Goal: Task Accomplishment & Management: Complete application form

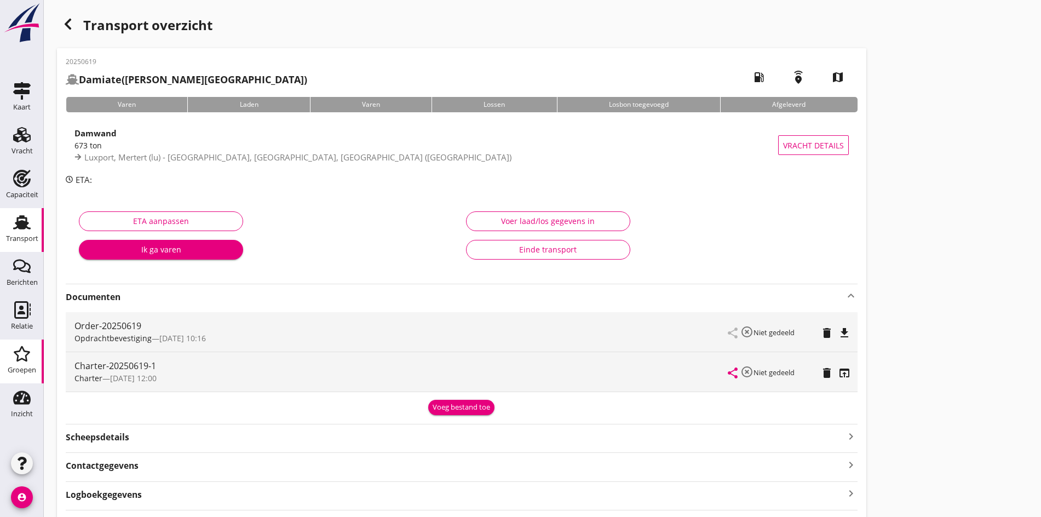
click at [29, 371] on div "Groepen" at bounding box center [22, 369] width 28 height 7
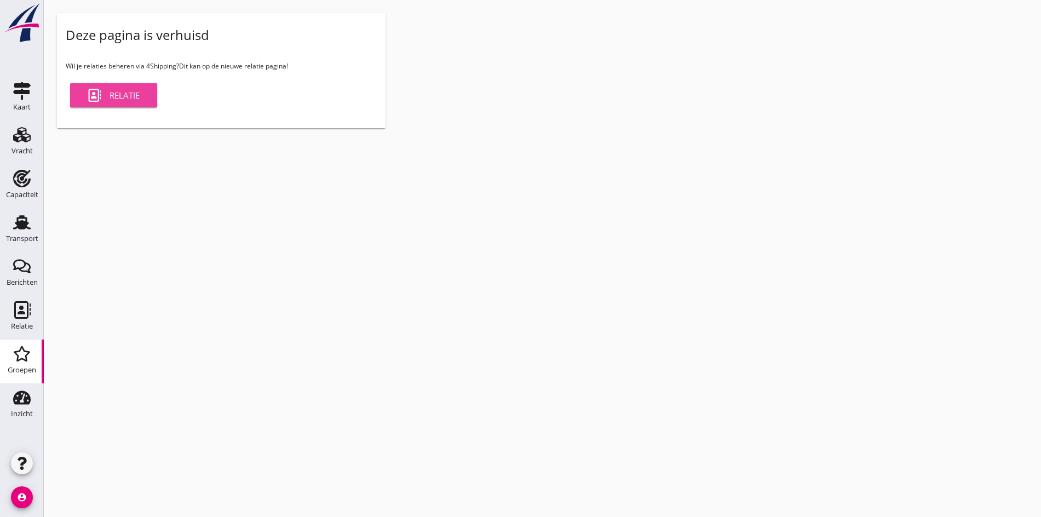
click at [121, 103] on link "Relatie" at bounding box center [113, 95] width 87 height 24
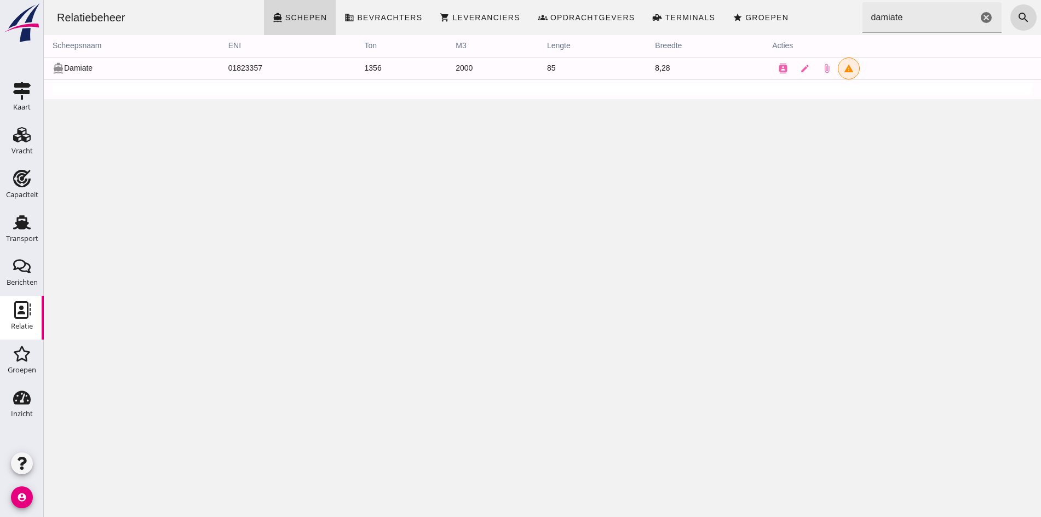
click input "damiate"
drag, startPoint x: 879, startPoint y: 12, endPoint x: 824, endPoint y: 5, distance: 55.2
click div "Relatiebeheer directions_boat Schepen business Bevrachters shopping_cart Levera…"
type input "icaria"
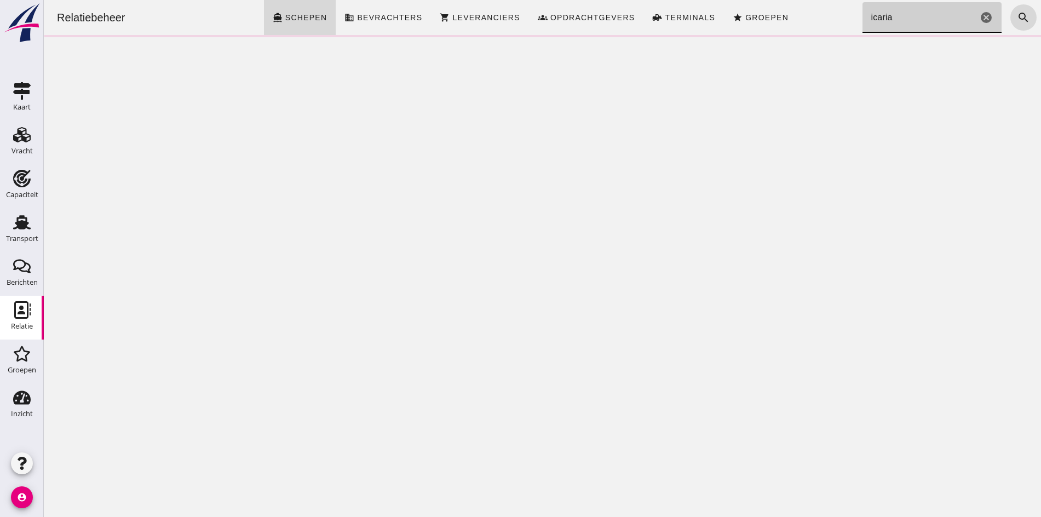
click input "icaria"
click icon "cancel"
click input "icaria"
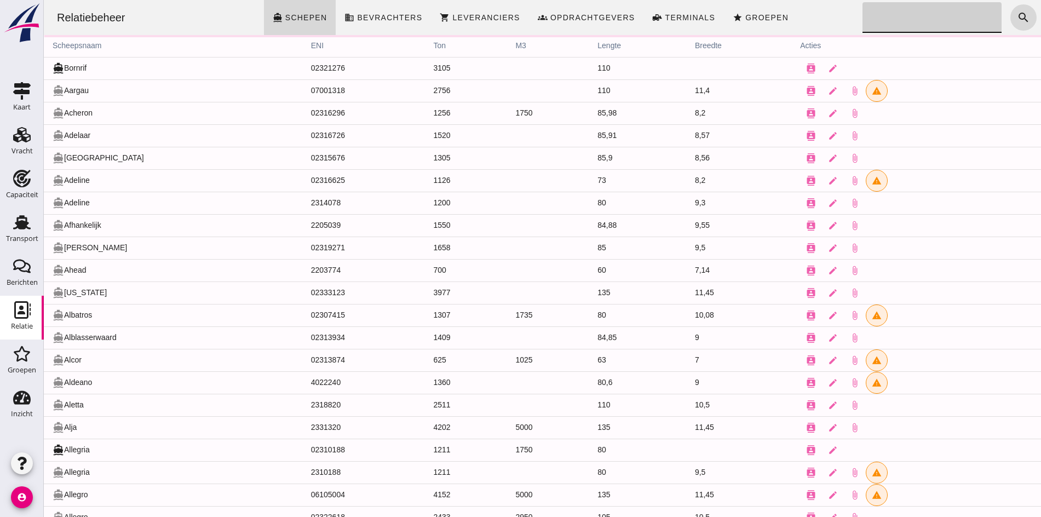
click input "Zoeken..."
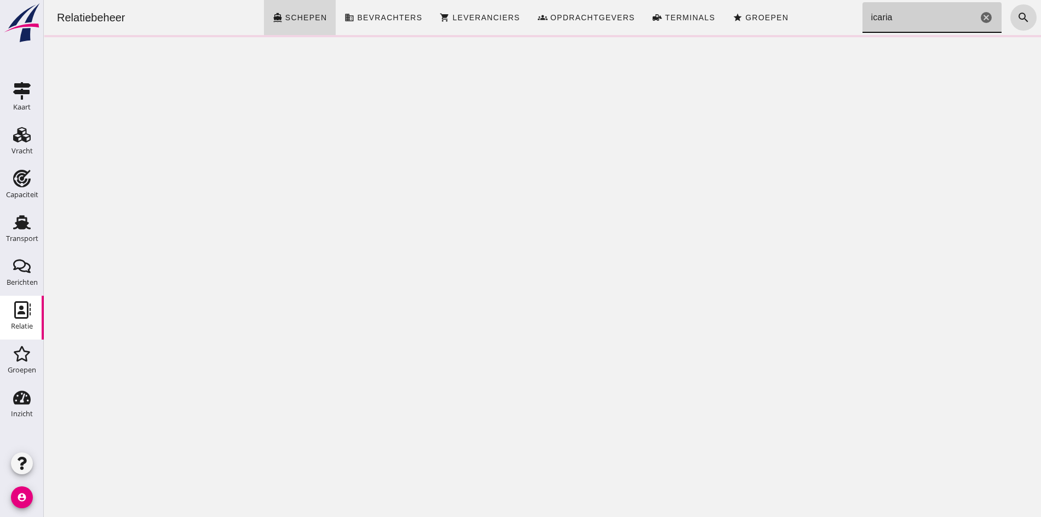
click input "icaria"
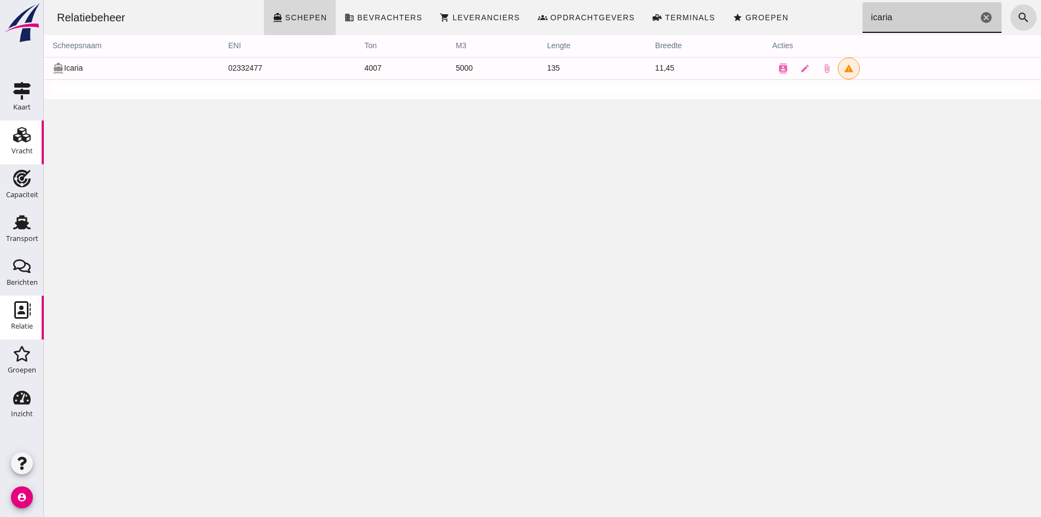
type input "icaria"
click at [35, 142] on link "Vracht Vracht" at bounding box center [22, 142] width 44 height 44
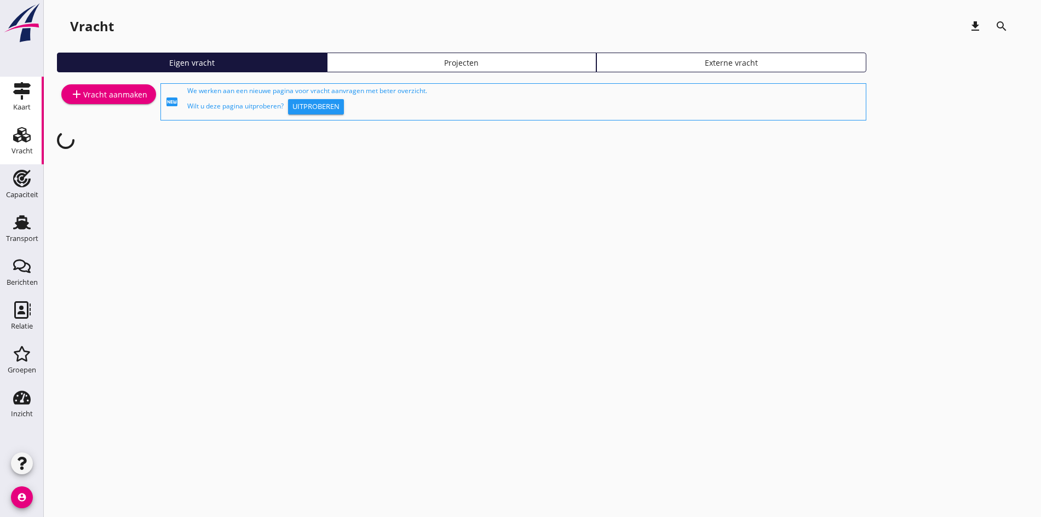
click at [21, 95] on use at bounding box center [22, 91] width 18 height 18
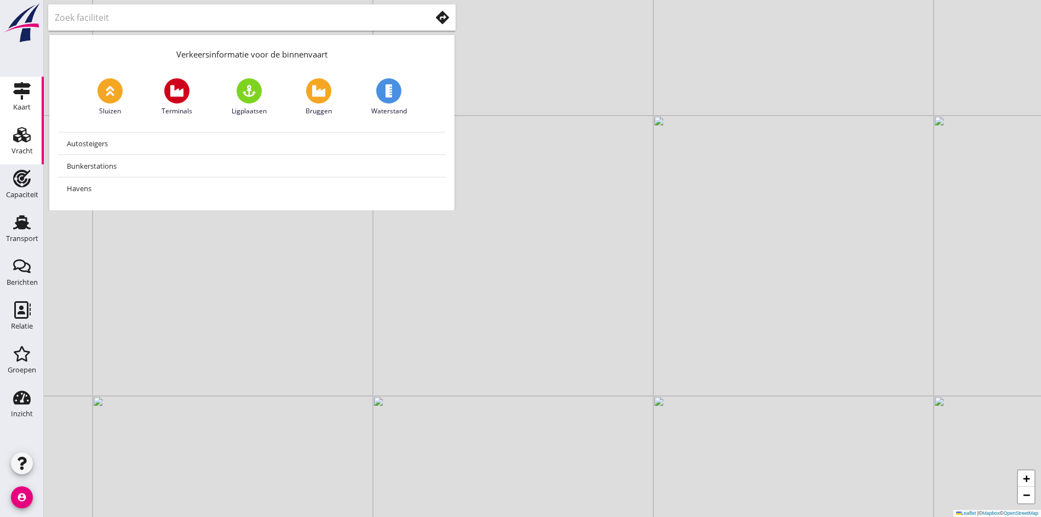
click at [23, 136] on use at bounding box center [22, 134] width 18 height 15
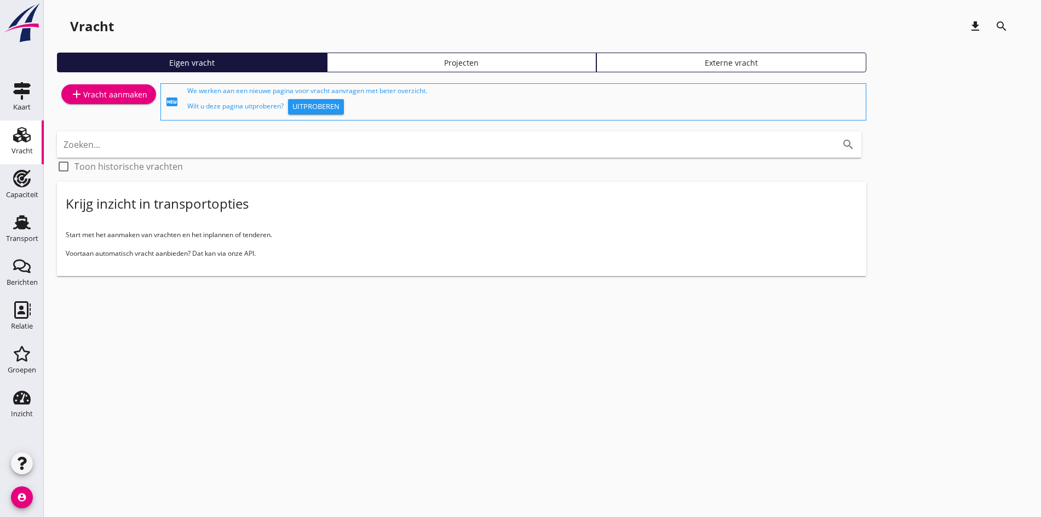
click at [80, 329] on div "cancel You are impersonating another user. Vracht download search Eigen vracht …" at bounding box center [542, 258] width 997 height 517
click at [97, 95] on div "add Vracht aanmaken" at bounding box center [108, 94] width 77 height 13
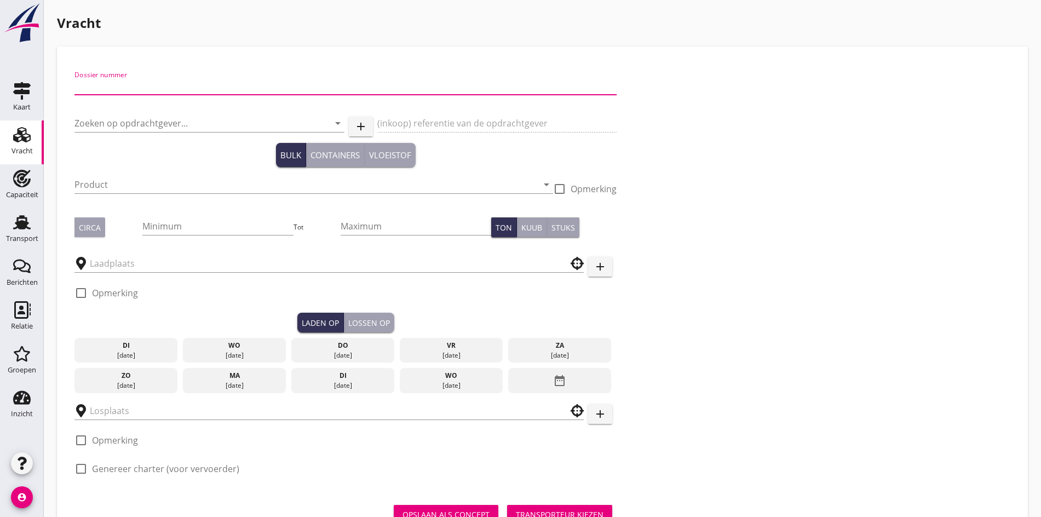
click at [112, 91] on input "Dossier nummer" at bounding box center [345, 86] width 542 height 18
type input "20250631"
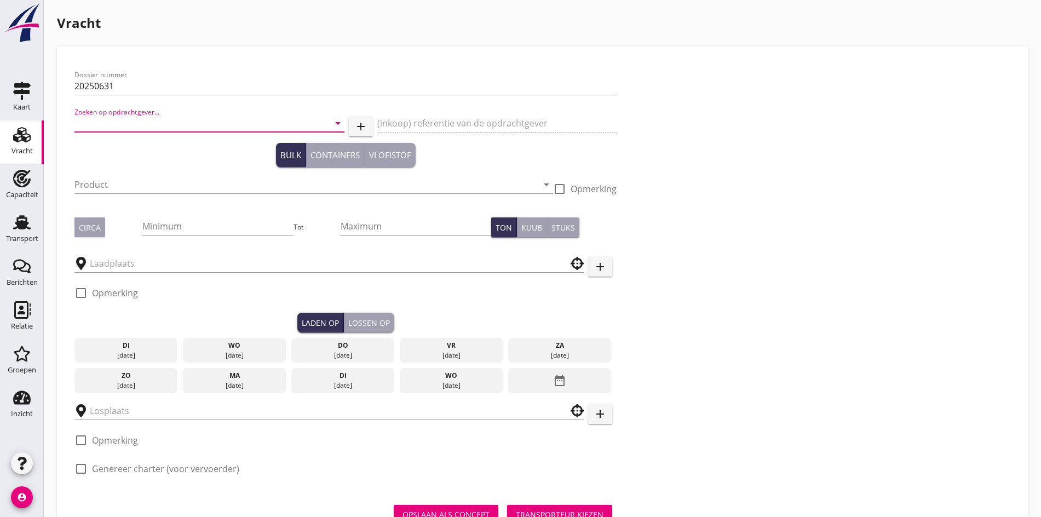
click at [82, 130] on input "Zoeken op opdrachtgever..." at bounding box center [193, 123] width 239 height 18
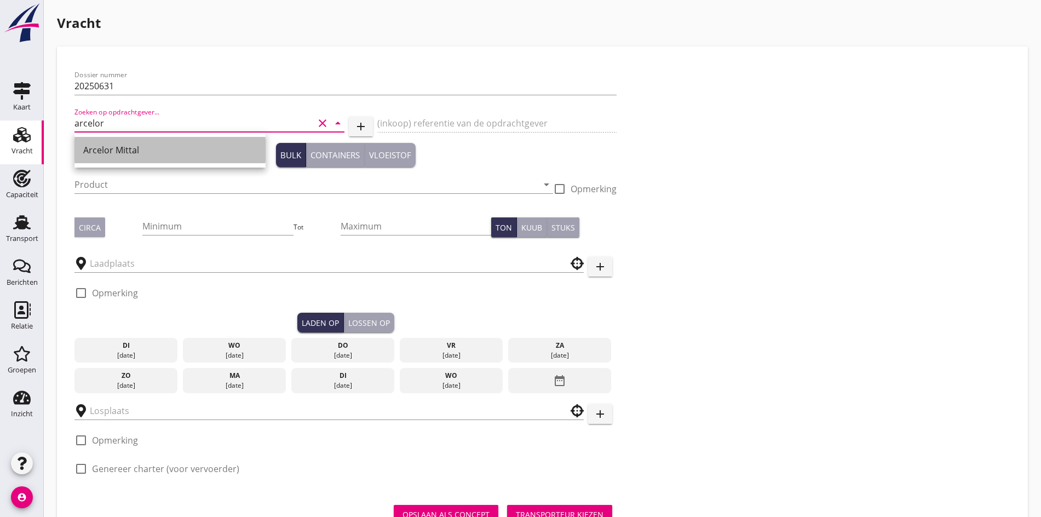
click at [136, 160] on div "Arcelor Mittal" at bounding box center [170, 150] width 174 height 26
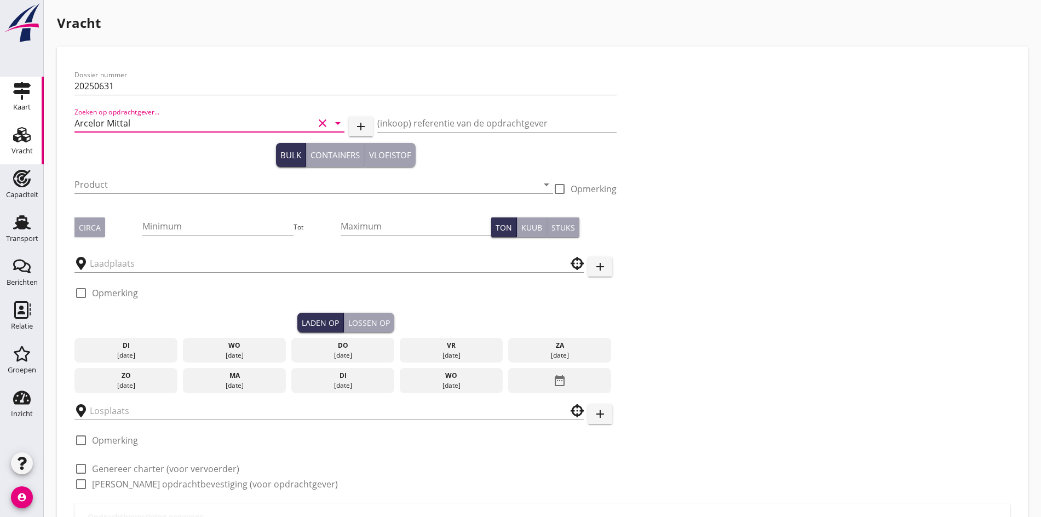
type input "Arcelor Mittal"
click at [115, 198] on div at bounding box center [313, 201] width 479 height 7
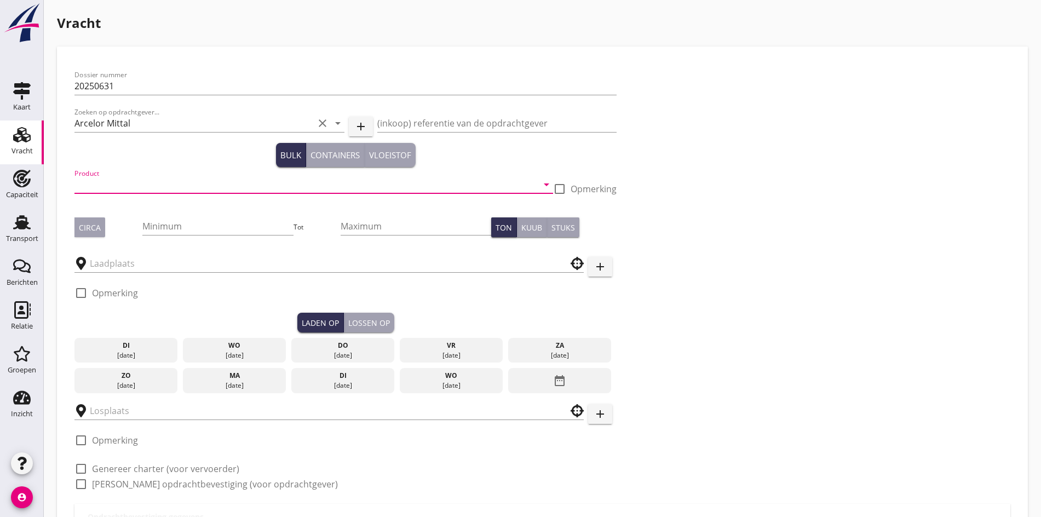
click at [111, 186] on input "Product" at bounding box center [305, 185] width 463 height 18
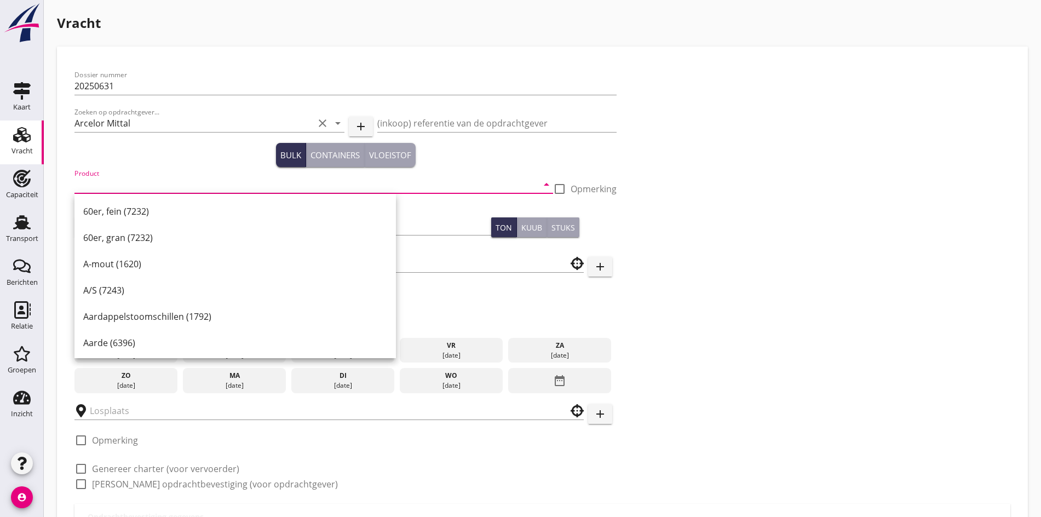
click at [128, 177] on input "Product" at bounding box center [305, 185] width 463 height 18
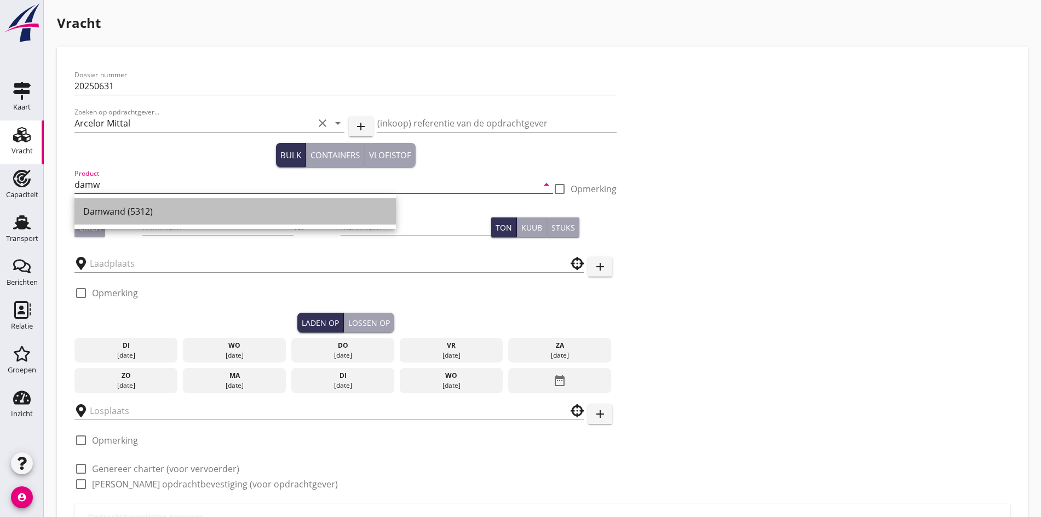
click at [136, 217] on div "Damwand (5312)" at bounding box center [235, 211] width 304 height 13
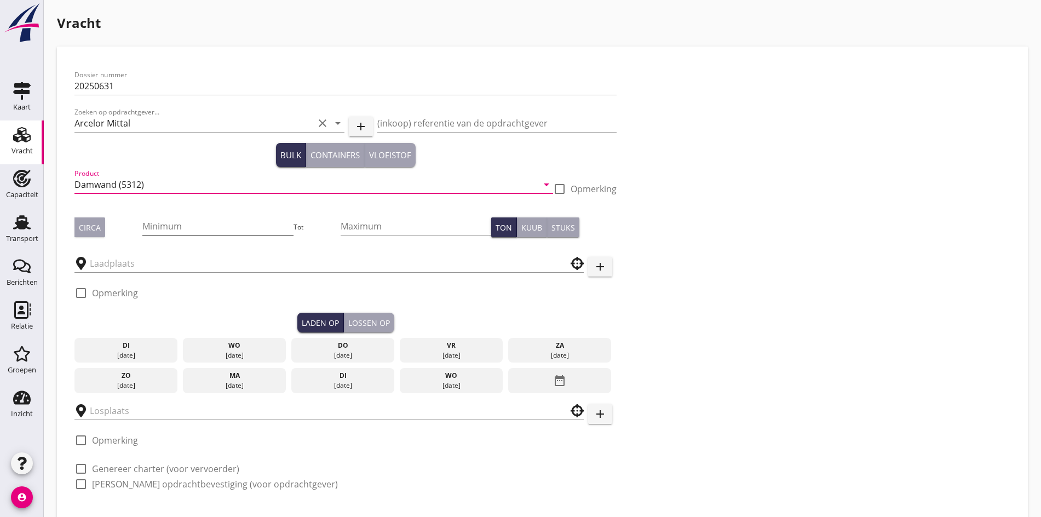
type input "Damwand (5312)"
click at [142, 224] on input "Minimum" at bounding box center [217, 226] width 151 height 18
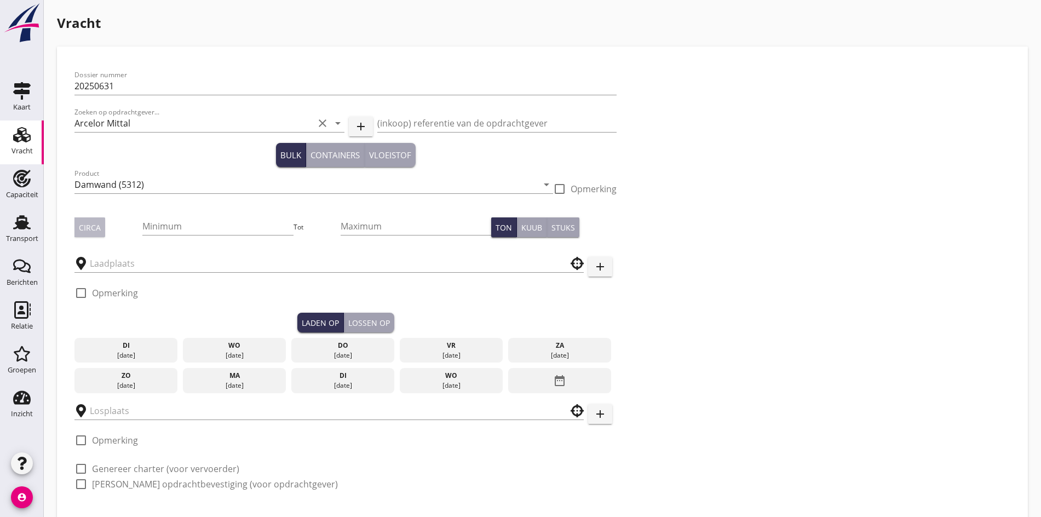
click at [88, 229] on div "Circa" at bounding box center [90, 227] width 22 height 11
click at [142, 228] on input "Minimum" at bounding box center [217, 226] width 151 height 18
click at [142, 218] on input "Minimum" at bounding box center [217, 226] width 151 height 18
type input "1100"
click at [100, 266] on input "text" at bounding box center [321, 264] width 463 height 18
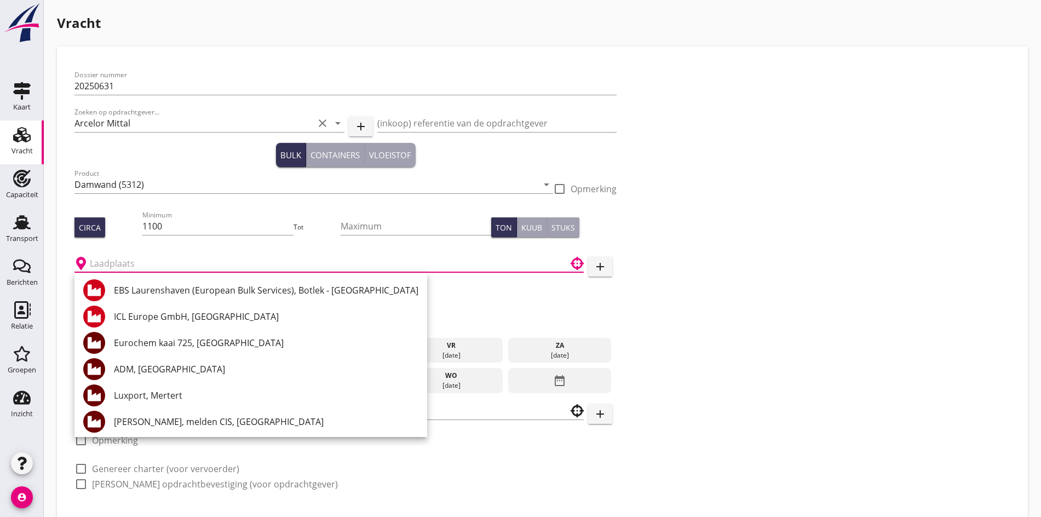
click at [116, 254] on div at bounding box center [328, 260] width 509 height 24
click at [107, 258] on input "text" at bounding box center [321, 264] width 463 height 18
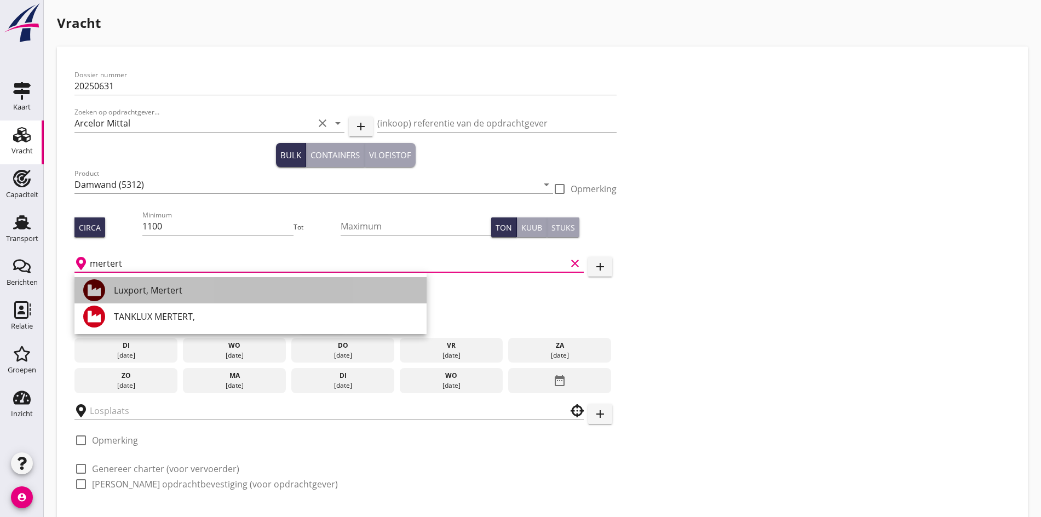
click at [131, 293] on div "Luxport, Mertert" at bounding box center [266, 290] width 304 height 13
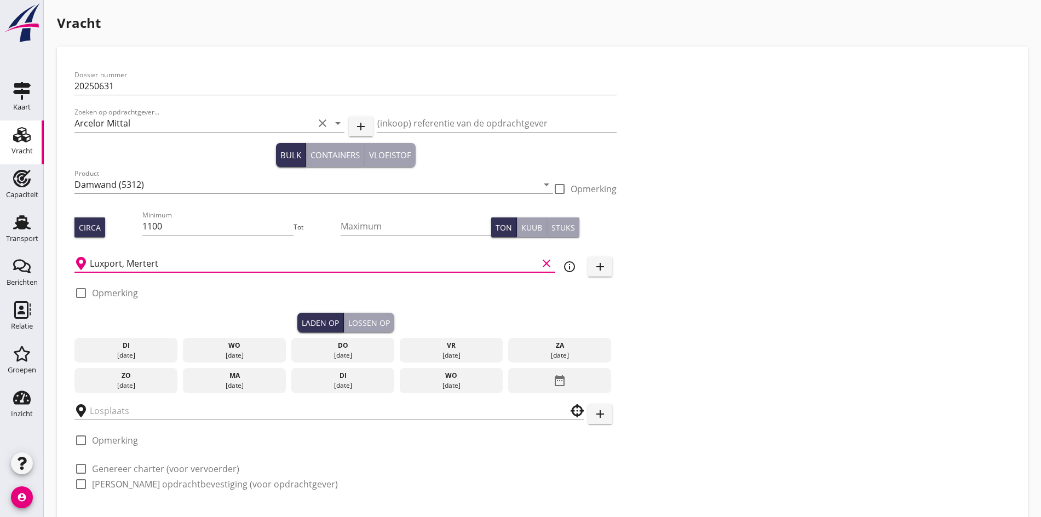
type input "Luxport, Mertert"
click at [508, 388] on div "date_range" at bounding box center [559, 380] width 103 height 25
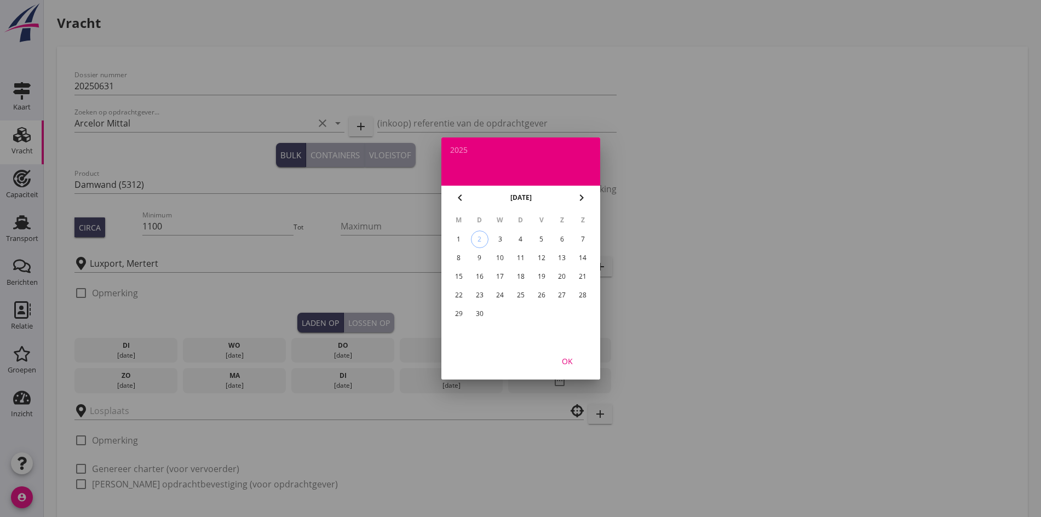
click at [522, 260] on div "11" at bounding box center [520, 258] width 18 height 18
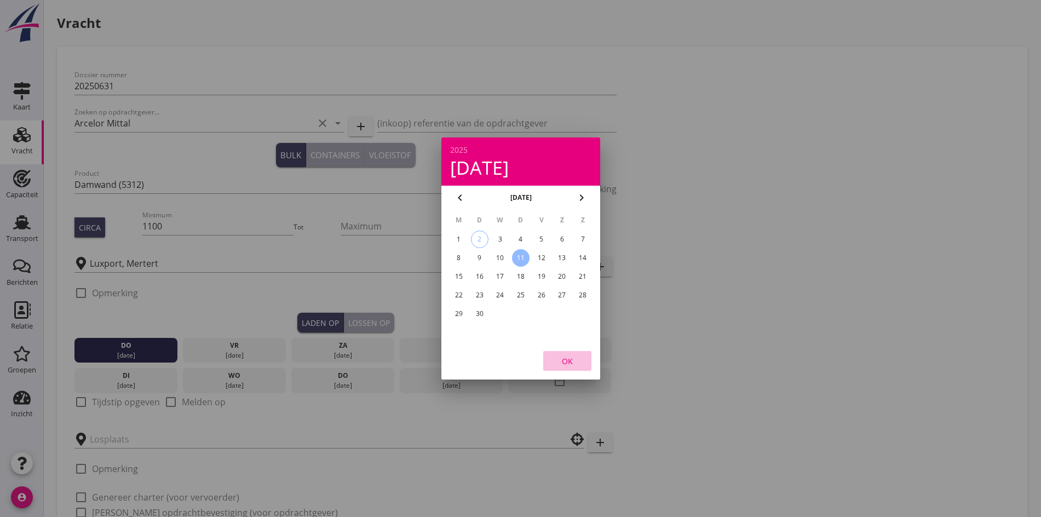
click at [562, 360] on div "OK" at bounding box center [567, 360] width 31 height 11
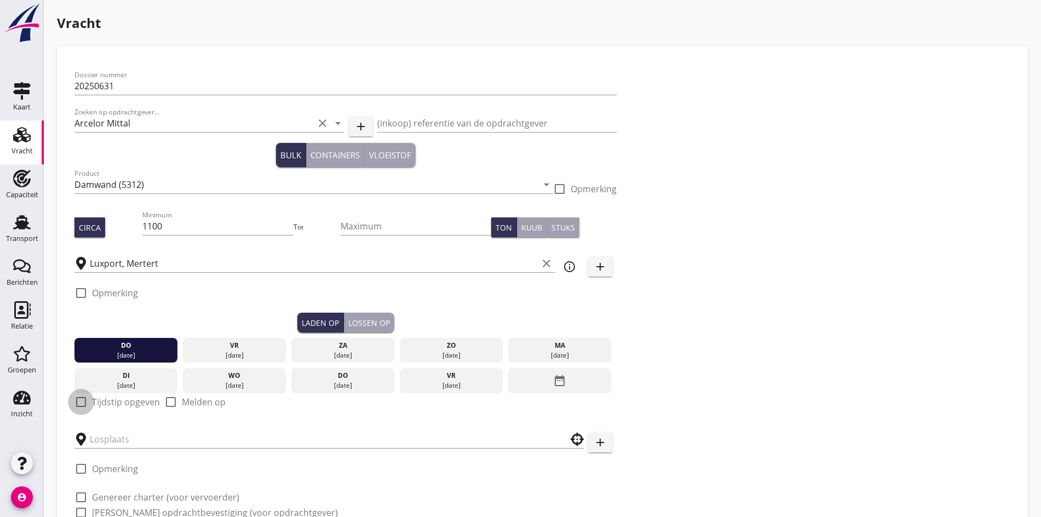
click at [82, 397] on div at bounding box center [81, 402] width 19 height 19
checkbox input "true"
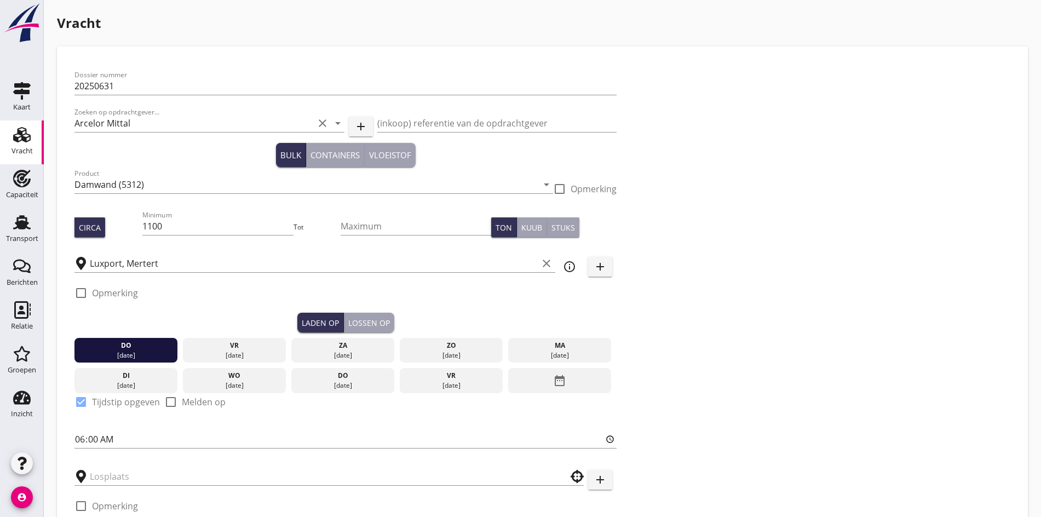
click at [348, 324] on div "Lossen op" at bounding box center [369, 322] width 42 height 11
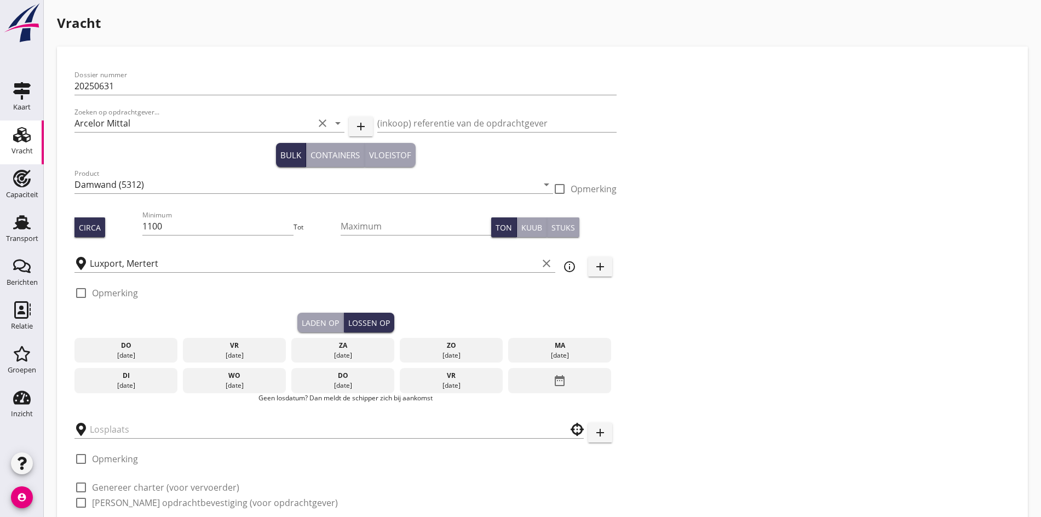
click at [511, 345] on div "ma" at bounding box center [560, 346] width 98 height 10
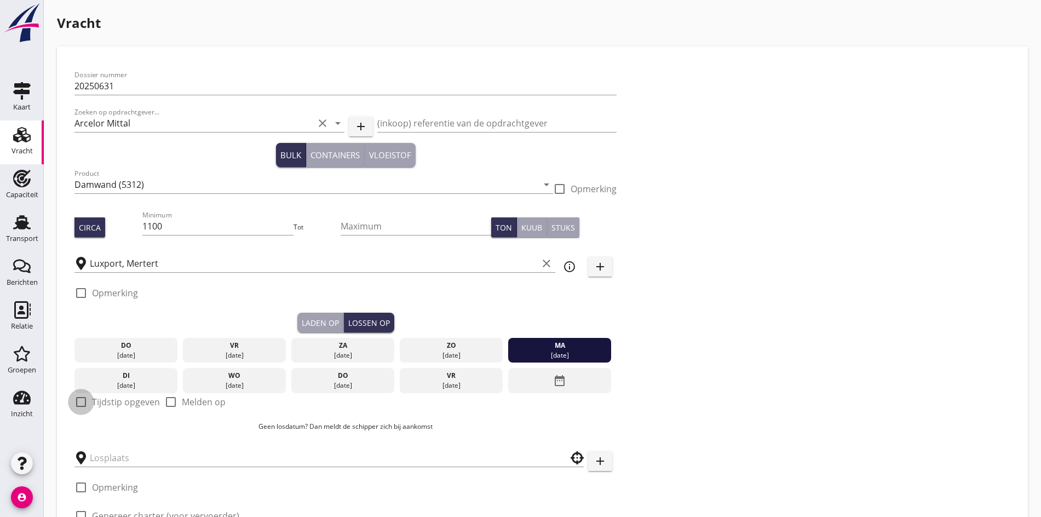
click at [83, 404] on div at bounding box center [81, 402] width 19 height 19
checkbox input "true"
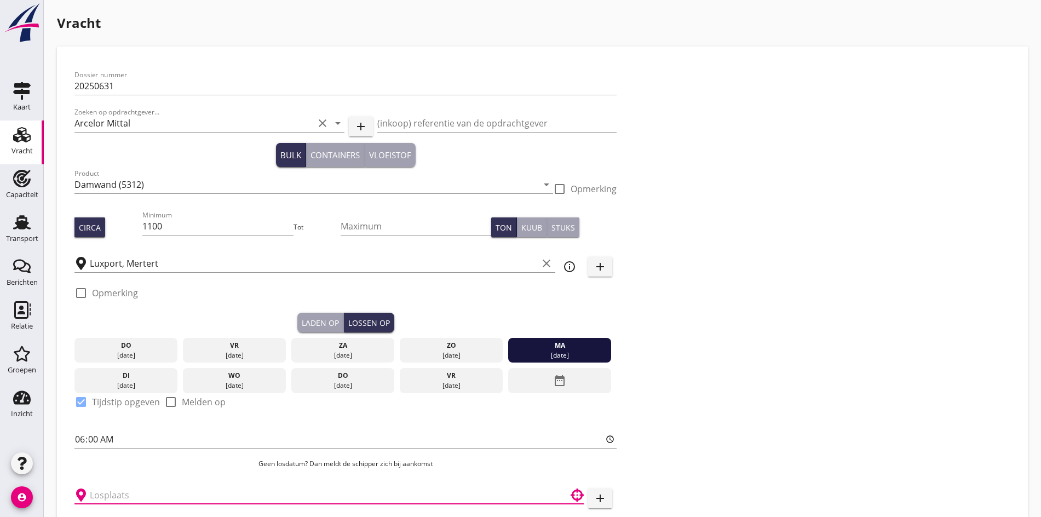
click at [120, 486] on input "text" at bounding box center [321, 495] width 463 height 18
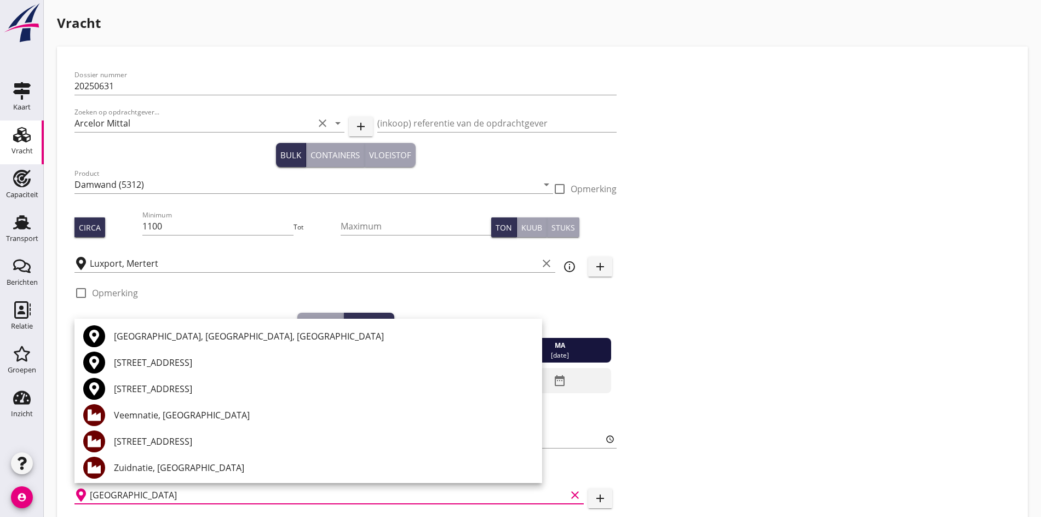
click at [201, 347] on div "[GEOGRAPHIC_DATA], [GEOGRAPHIC_DATA], [GEOGRAPHIC_DATA]" at bounding box center [323, 336] width 419 height 26
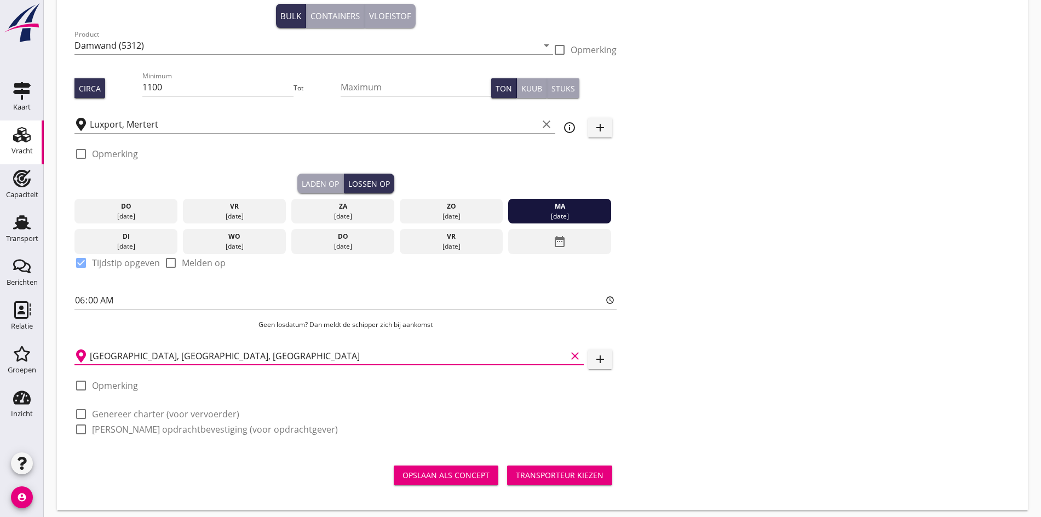
scroll to position [142, 0]
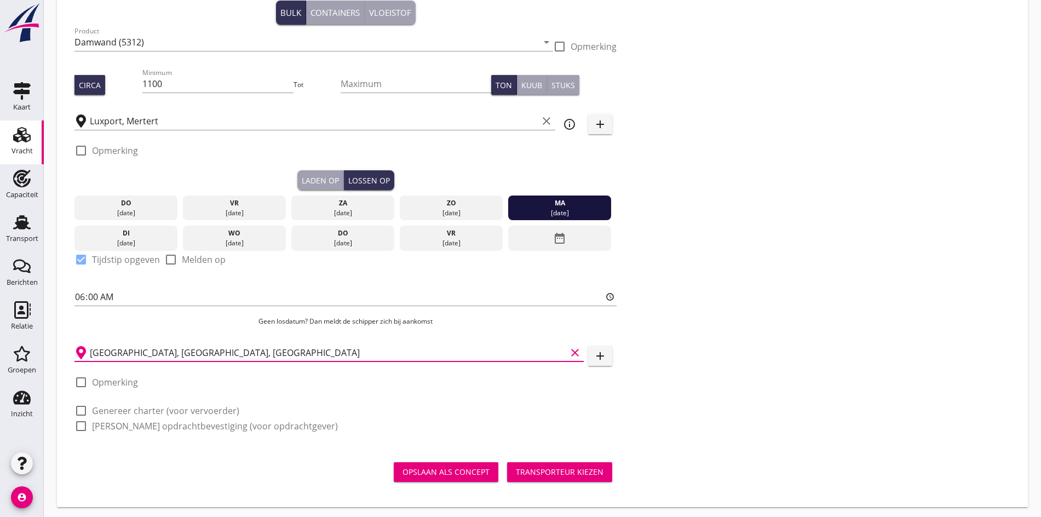
type input "[GEOGRAPHIC_DATA], [GEOGRAPHIC_DATA], [GEOGRAPHIC_DATA]"
click at [84, 406] on div at bounding box center [81, 410] width 19 height 19
checkbox input "true"
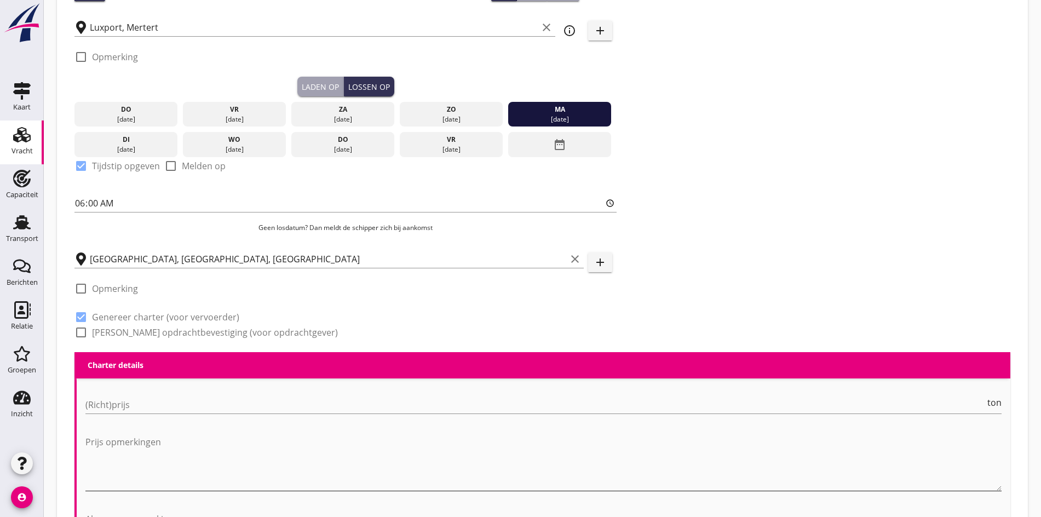
scroll to position [339, 0]
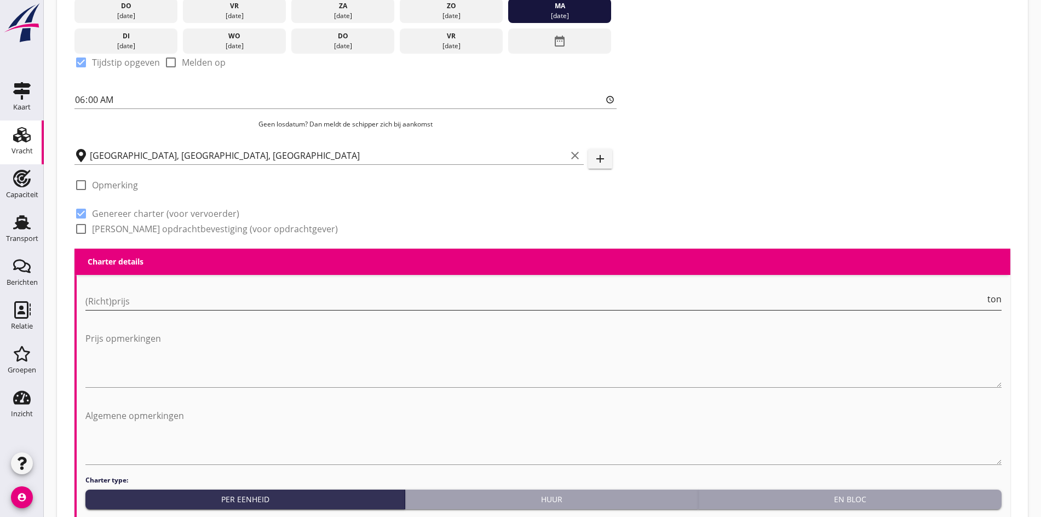
click at [102, 298] on input "(Richt)prijs" at bounding box center [535, 301] width 900 height 18
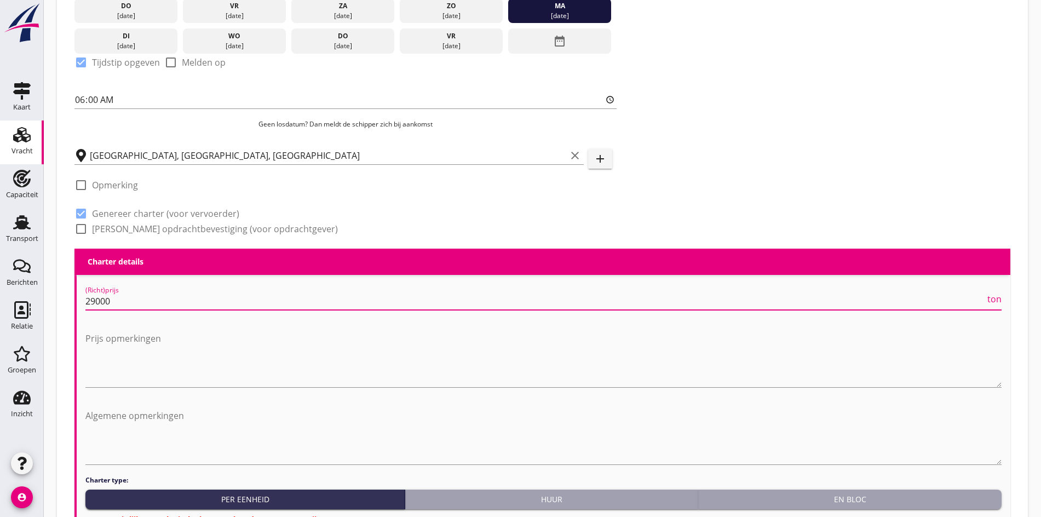
type input "29000"
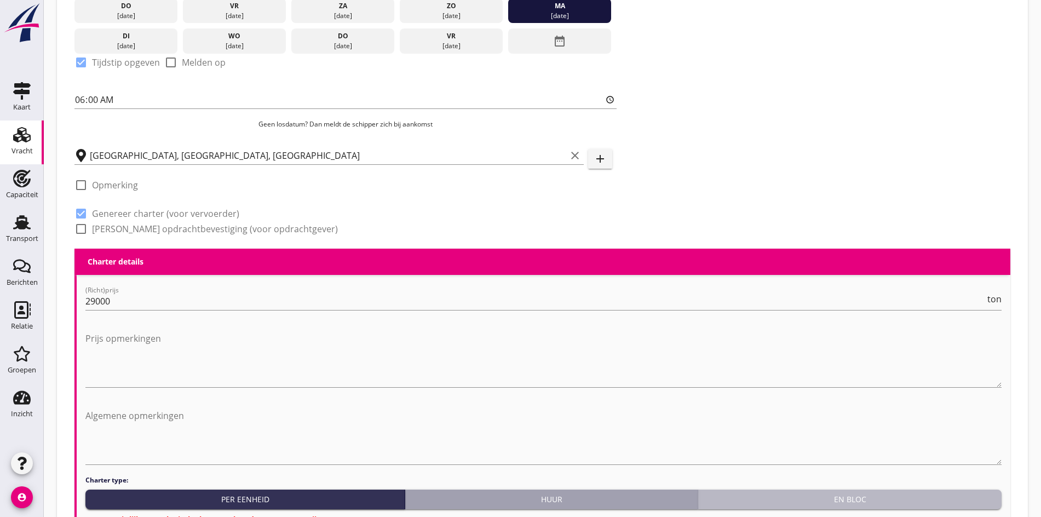
click at [757, 499] on div "En bloc" at bounding box center [849, 498] width 295 height 11
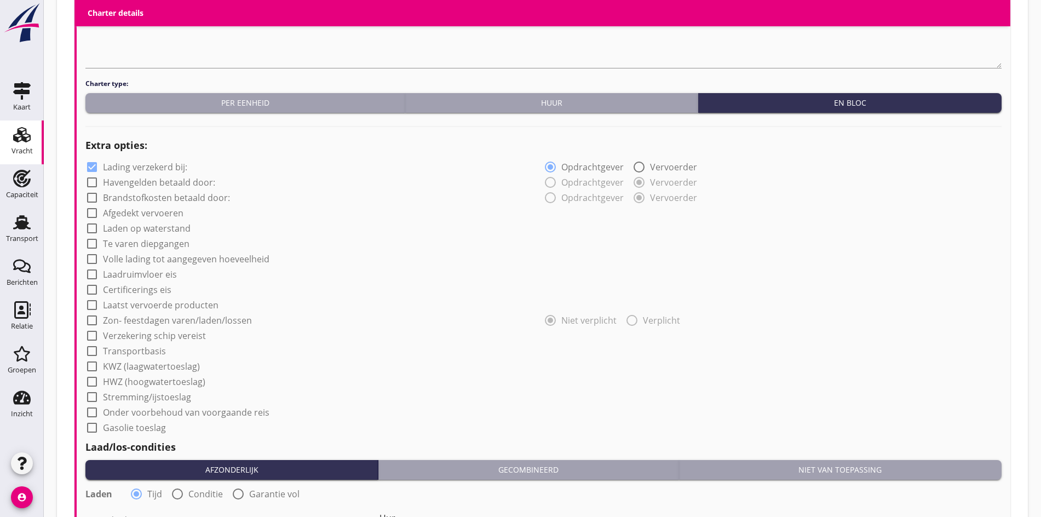
scroll to position [942, 0]
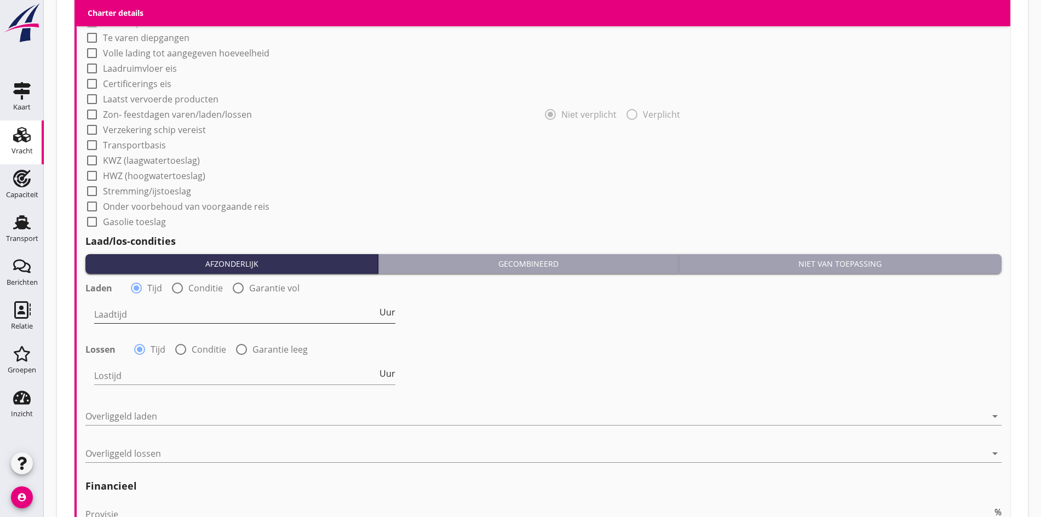
click at [105, 315] on input "Laadtijd" at bounding box center [235, 315] width 283 height 18
type input "36"
click at [116, 369] on input "Lostijd" at bounding box center [235, 376] width 283 height 18
type input "24"
click at [96, 410] on div at bounding box center [535, 416] width 901 height 18
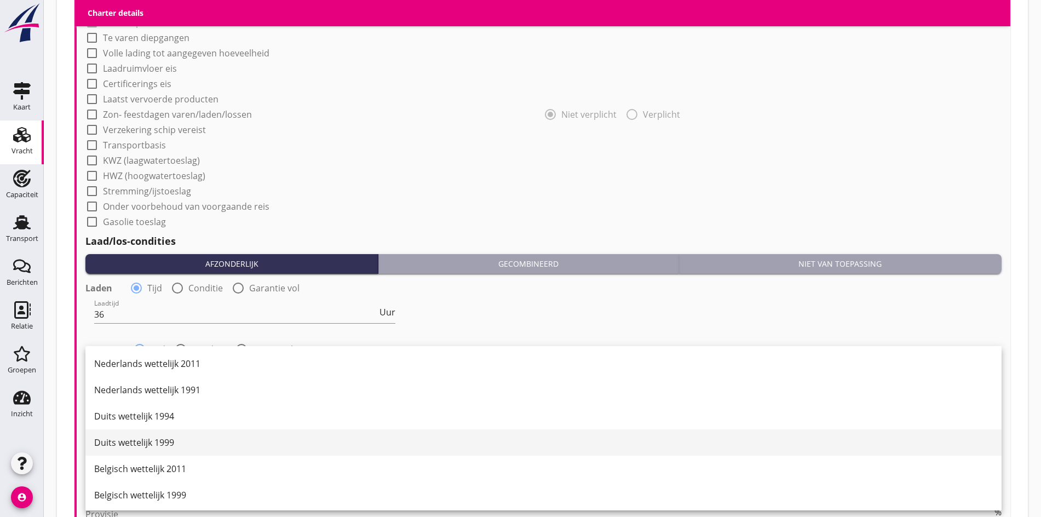
drag, startPoint x: 134, startPoint y: 486, endPoint x: 141, endPoint y: 447, distance: 40.0
click at [140, 447] on div "Duits wettelijk 1999" at bounding box center [543, 442] width 898 height 13
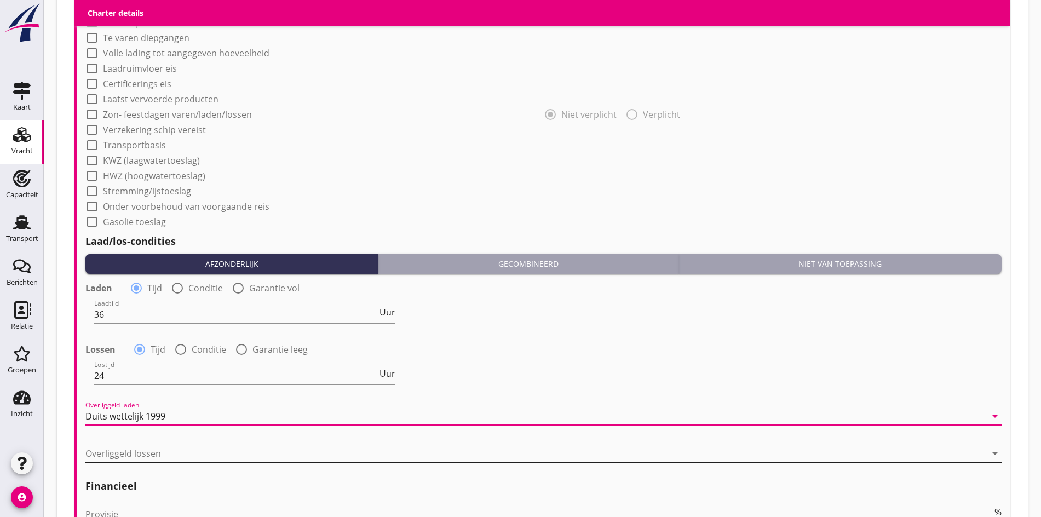
click at [129, 445] on div at bounding box center [535, 454] width 901 height 18
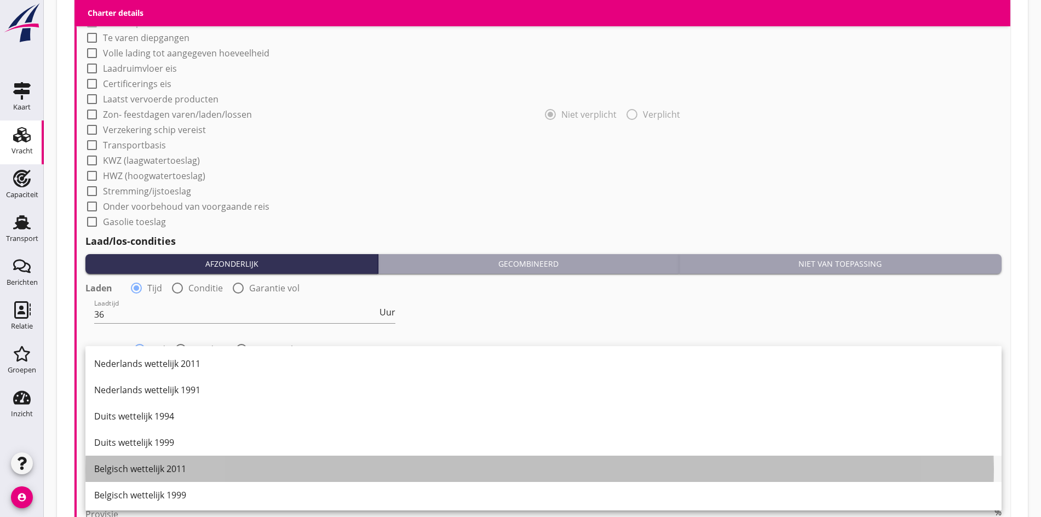
click at [130, 474] on div "Belgisch wettelijk 2011" at bounding box center [543, 468] width 898 height 13
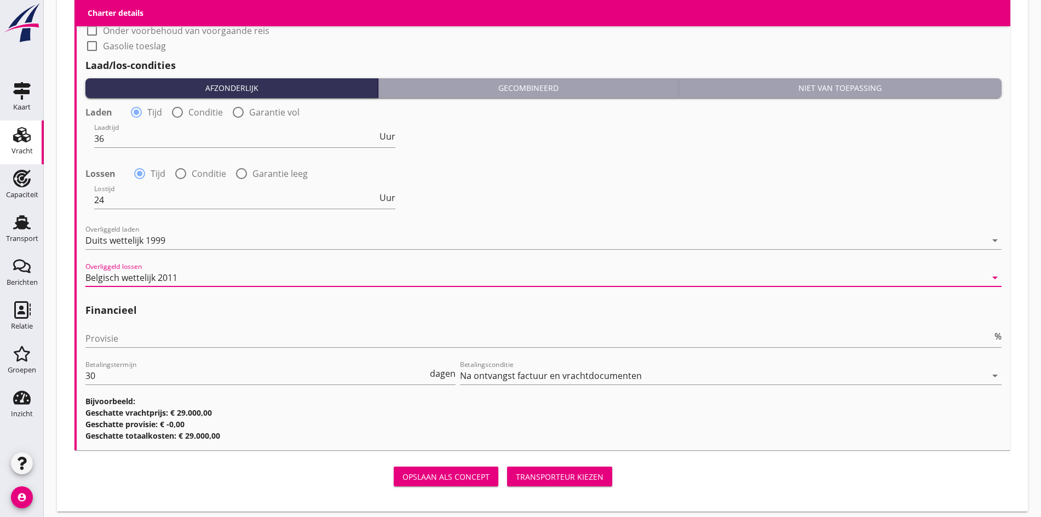
scroll to position [1122, 0]
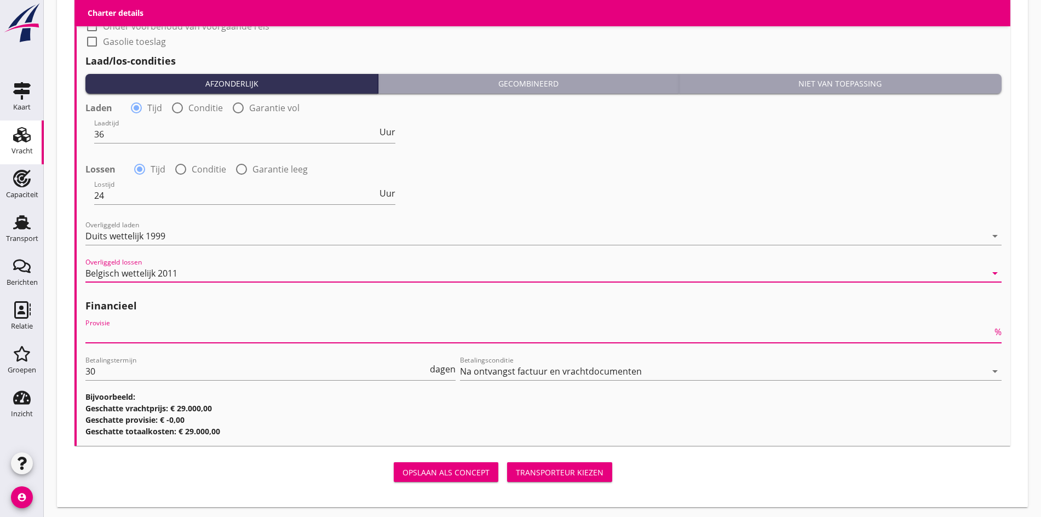
click at [115, 339] on input "Provisie" at bounding box center [538, 334] width 907 height 18
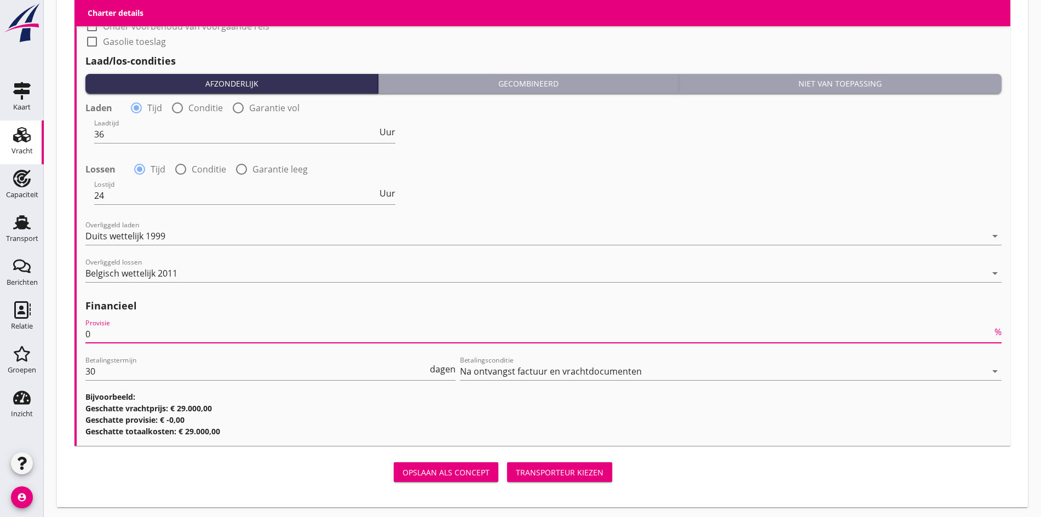
type input "0"
click at [507, 475] on button "Transporteur kiezen" at bounding box center [559, 472] width 105 height 20
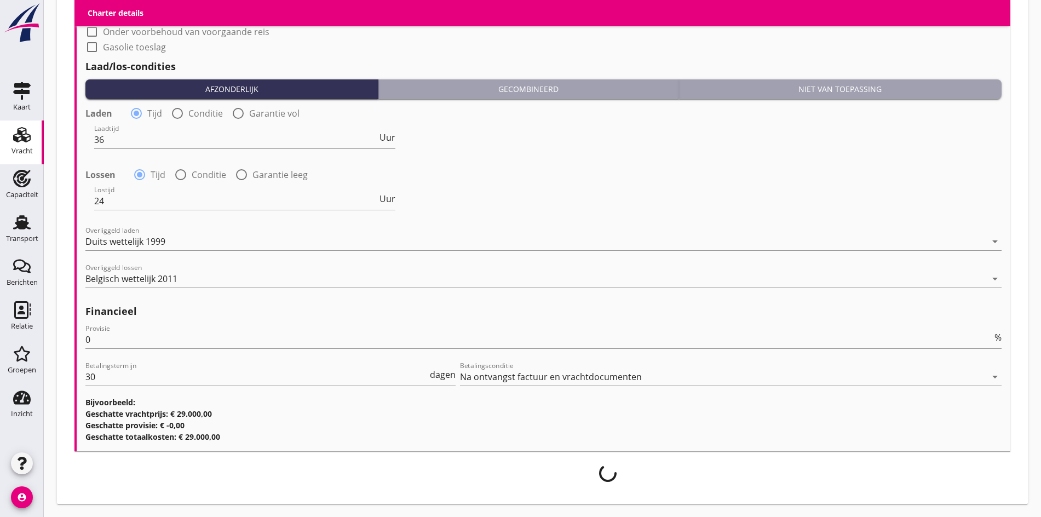
scroll to position [1113, 0]
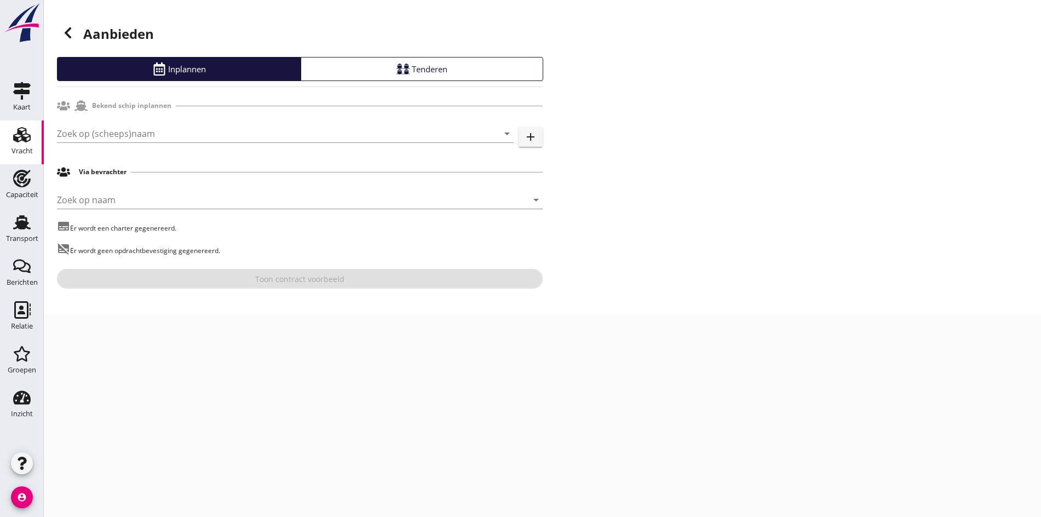
click at [130, 117] on div "Zoek op (scheeps)naam arrow_drop_down add" at bounding box center [300, 134] width 486 height 37
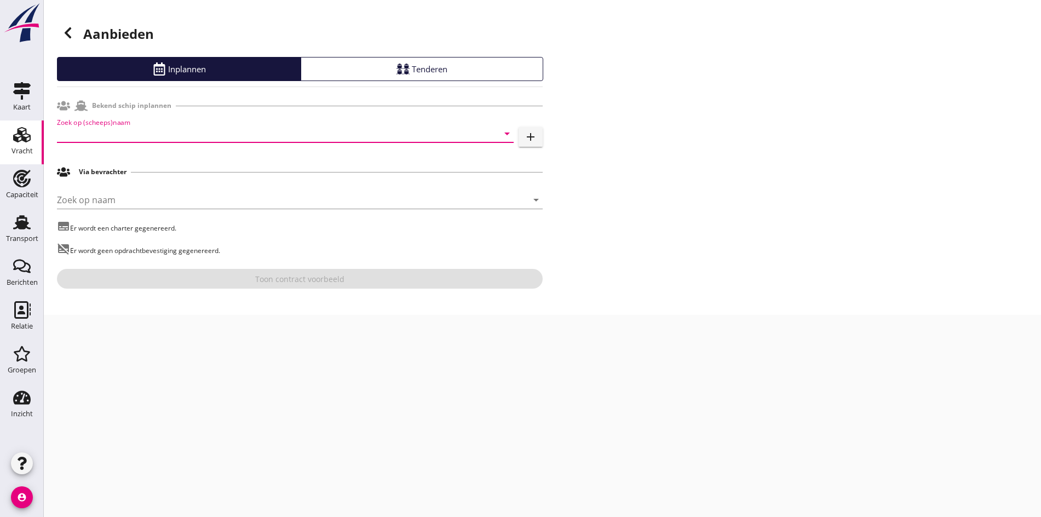
click at [119, 130] on input "Zoek op (scheeps)naam" at bounding box center [270, 134] width 426 height 18
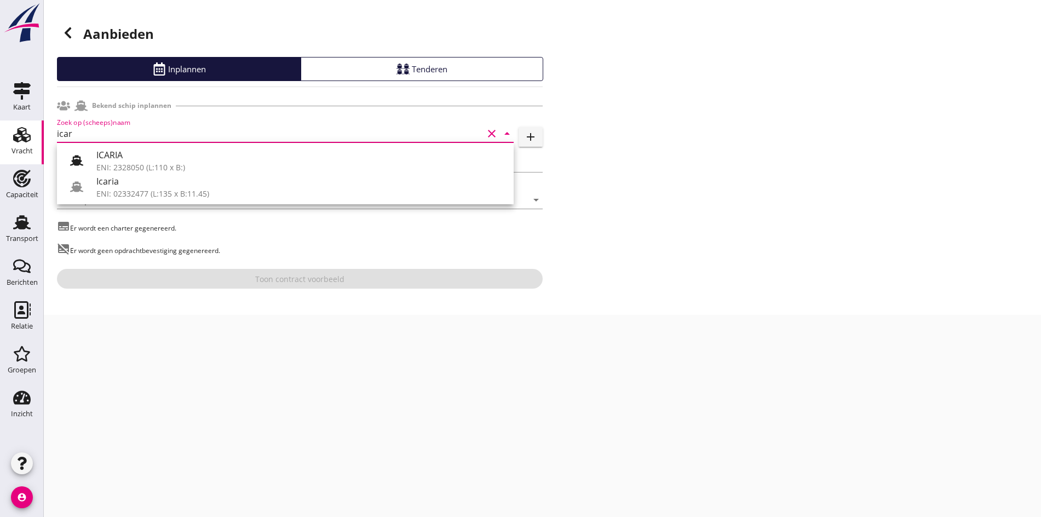
click at [130, 201] on div "ICARIA ENI: 2328050 (L:110 x B:) Icaria ENI: 02332477 (L:135 x B:11.45)" at bounding box center [285, 173] width 457 height 61
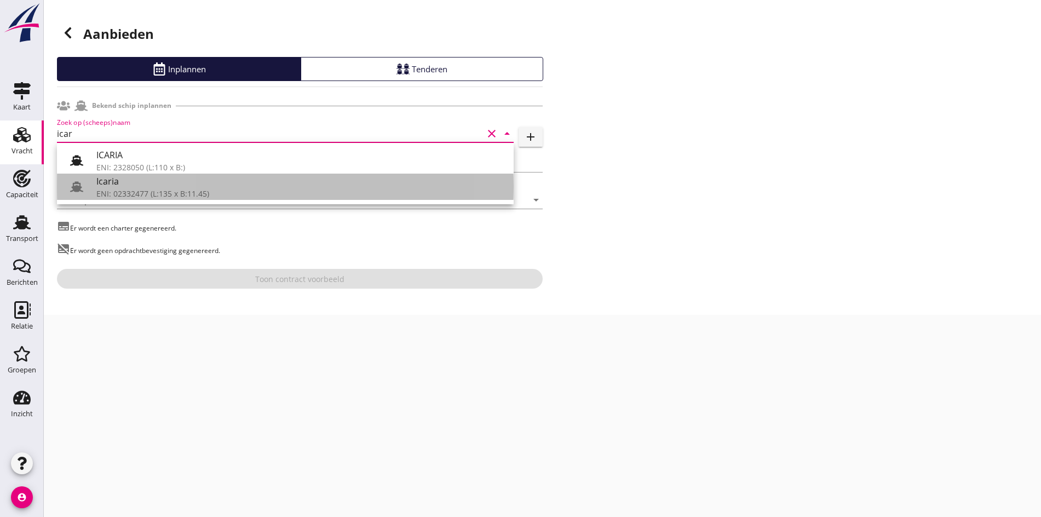
click at [126, 195] on div "ENI: 02332477 (L:135 x B:11.45)" at bounding box center [300, 193] width 408 height 11
type input "Icaria"
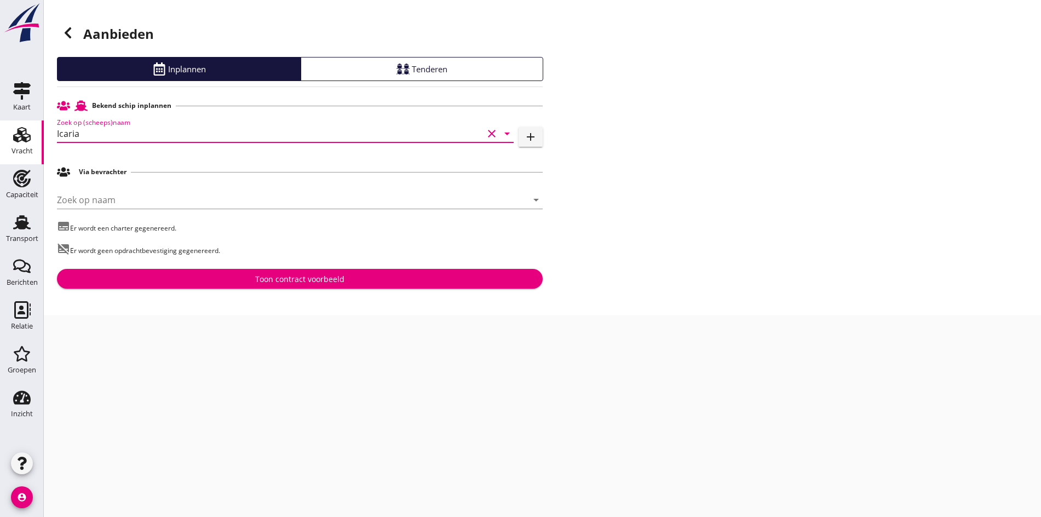
click at [266, 297] on div "Aanbieden Inplannen Tenderen Bekend schip inplannen Zoek op (scheeps)naam Icari…" at bounding box center [542, 157] width 997 height 315
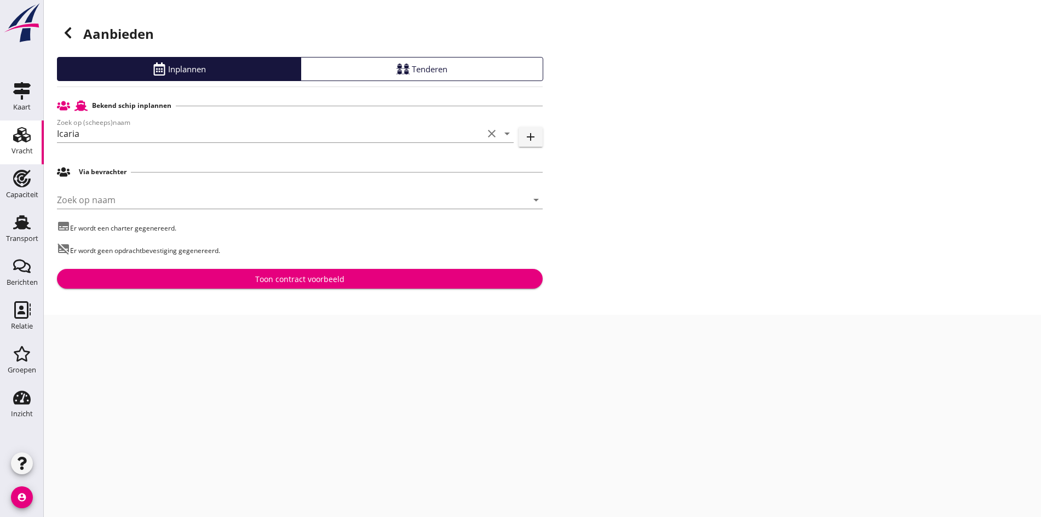
click at [263, 287] on button "Toon contract voorbeeld" at bounding box center [300, 279] width 486 height 20
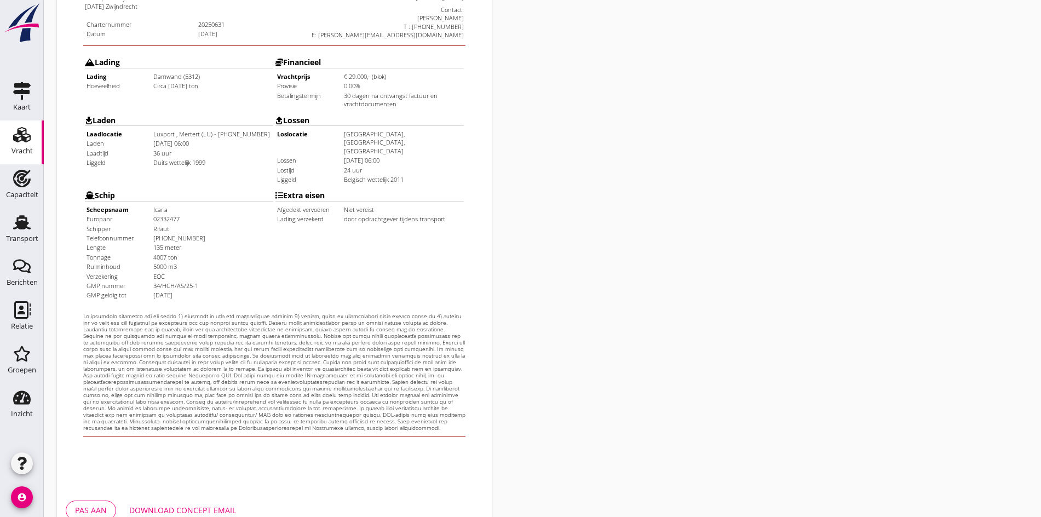
scroll to position [274, 0]
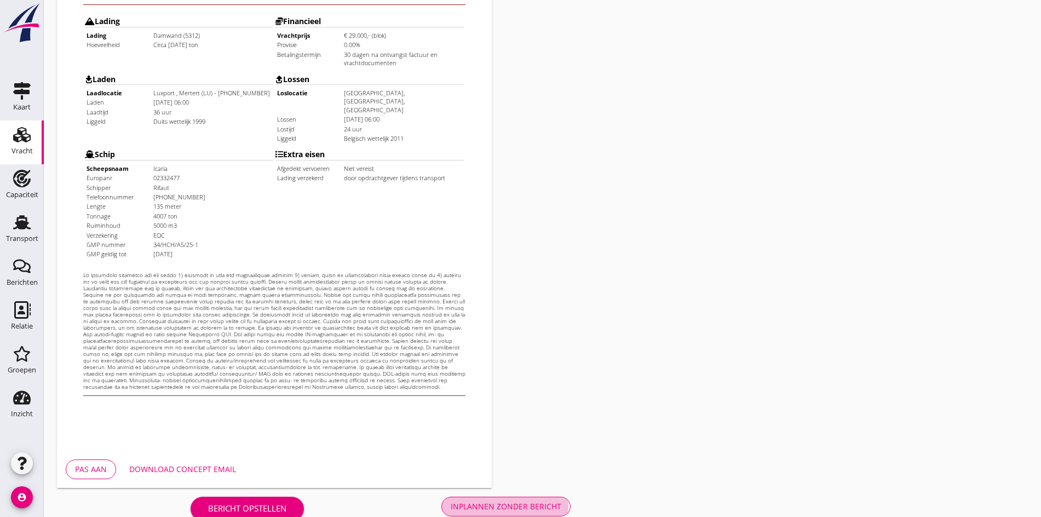
click at [451, 505] on div "Inplannen zonder bericht" at bounding box center [506, 505] width 111 height 11
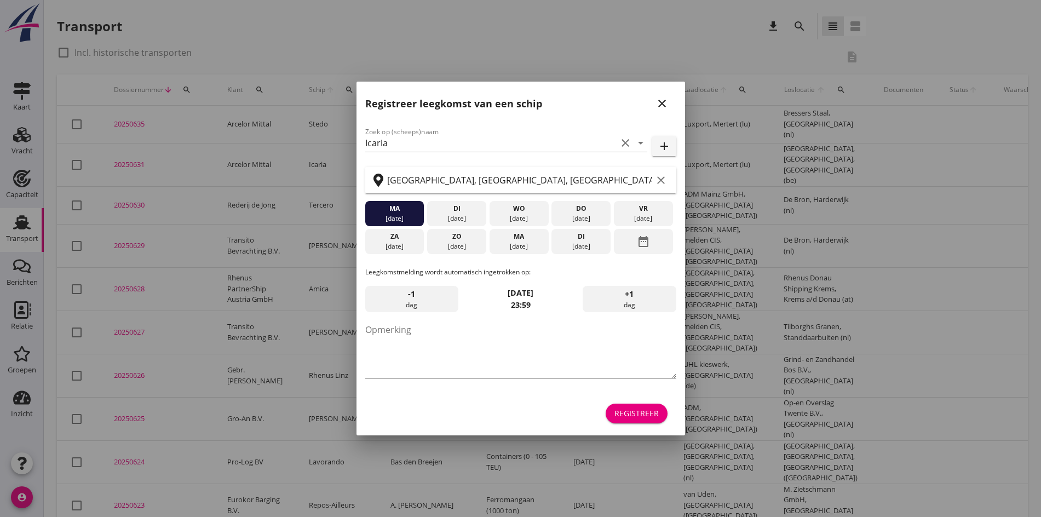
click at [658, 105] on icon "close" at bounding box center [661, 103] width 13 height 13
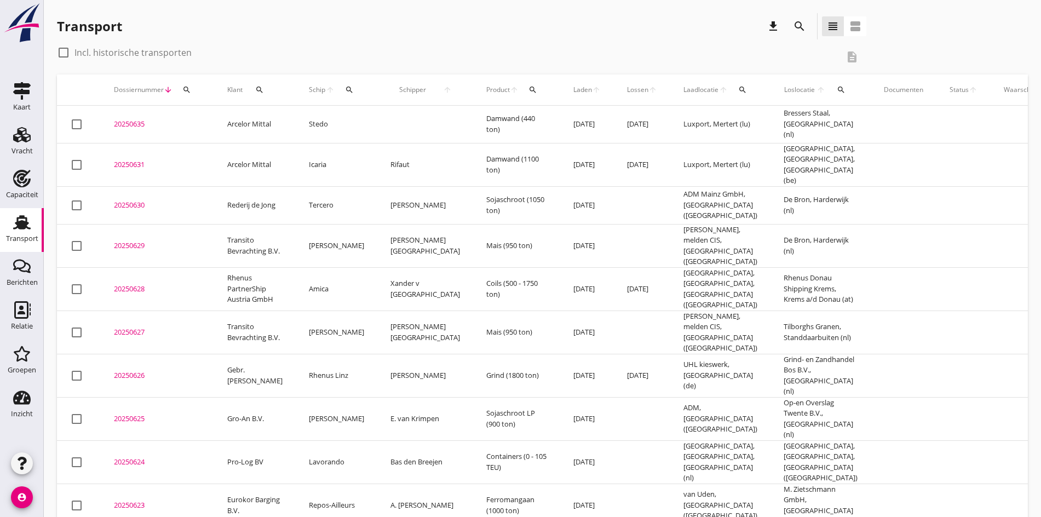
click at [123, 159] on div "20250631" at bounding box center [157, 164] width 87 height 11
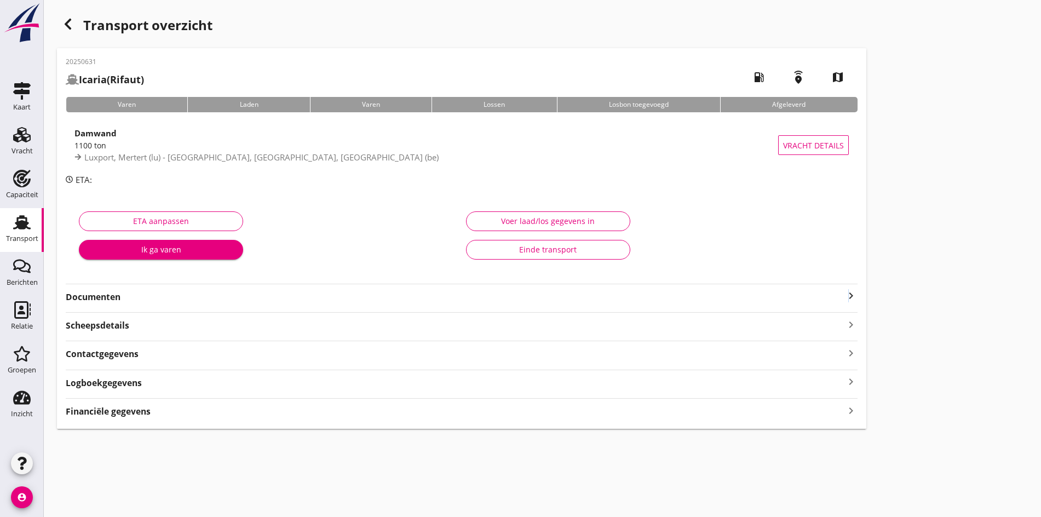
click at [844, 299] on icon "keyboard_arrow_right" at bounding box center [850, 295] width 13 height 13
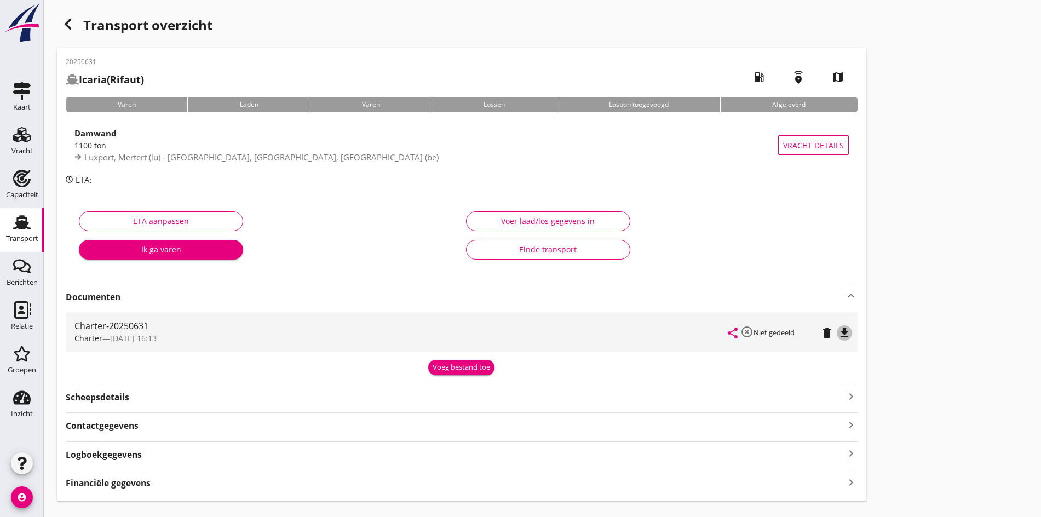
click at [838, 333] on icon "file_download" at bounding box center [844, 332] width 13 height 13
click at [781, 76] on div "Transport overzicht 20250631 Icaria (Rifaut) local_gas_station emergency_share …" at bounding box center [542, 257] width 997 height 514
